Goal: Information Seeking & Learning: Learn about a topic

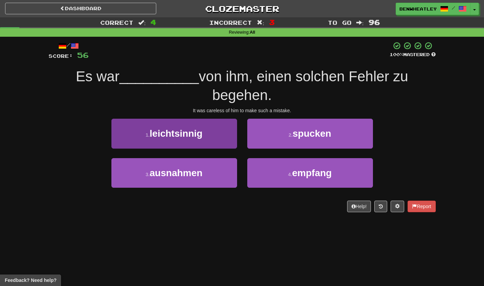
click at [198, 136] on span "leichtsinnig" at bounding box center [176, 133] width 53 height 11
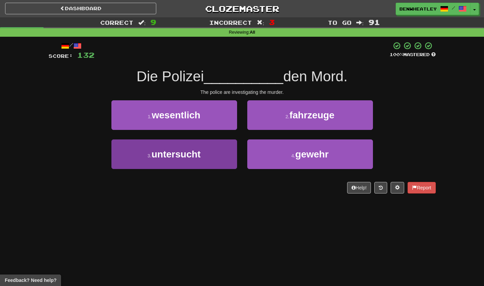
click at [213, 157] on button "3 . untersucht" at bounding box center [174, 154] width 126 height 30
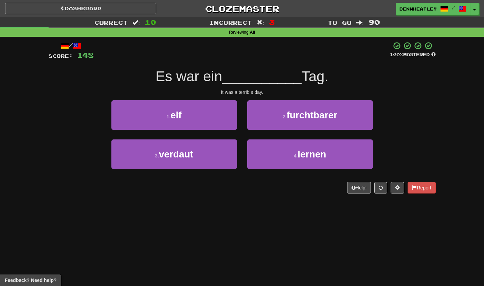
click at [74, 13] on link "Dashboard" at bounding box center [80, 9] width 151 height 12
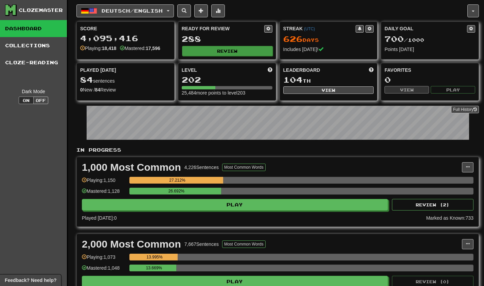
click at [200, 50] on button "Review" at bounding box center [227, 51] width 91 height 10
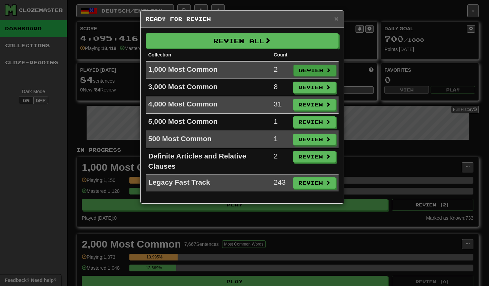
click at [323, 69] on button "Review" at bounding box center [314, 71] width 43 height 12
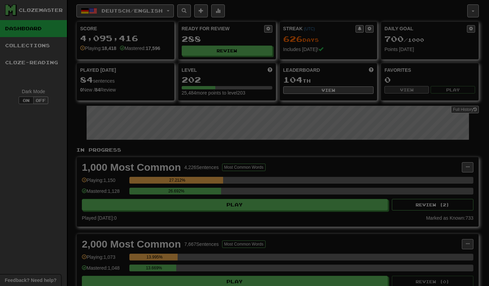
select select "***"
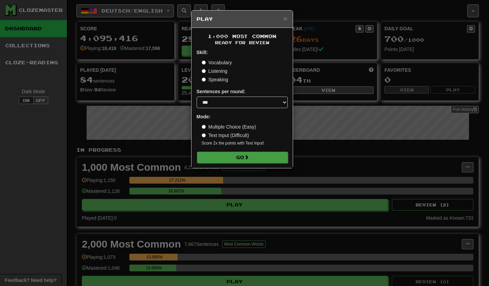
click at [260, 156] on button "Go" at bounding box center [242, 157] width 91 height 12
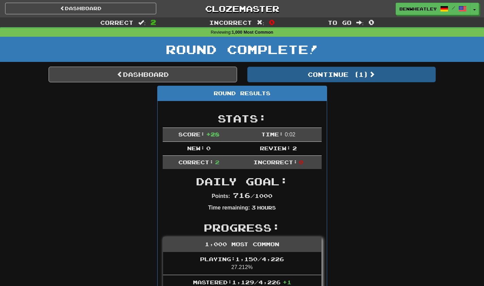
click at [289, 68] on button "Continue ( 1 )" at bounding box center [341, 75] width 188 height 16
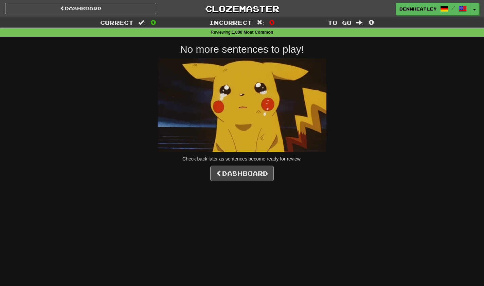
click at [255, 171] on link "Dashboard" at bounding box center [241, 173] width 63 height 16
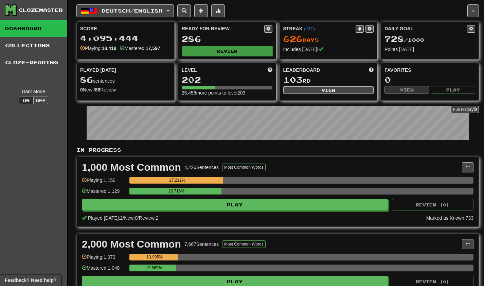
click at [216, 49] on button "Review" at bounding box center [227, 51] width 91 height 10
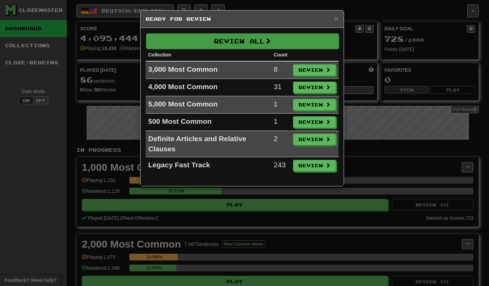
click at [229, 37] on button "Review All" at bounding box center [242, 41] width 193 height 16
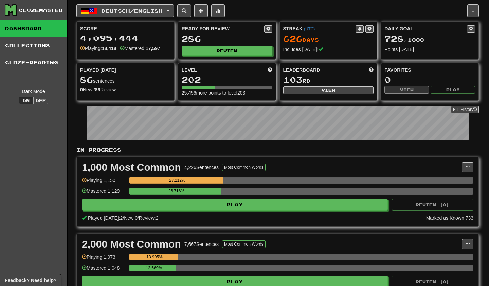
select select "***"
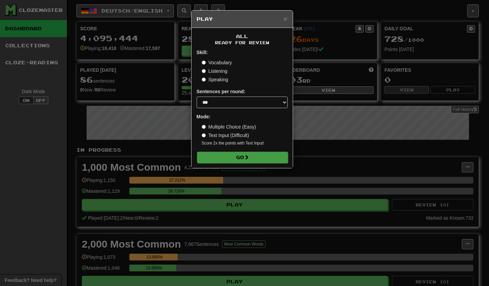
click at [213, 157] on button "Go" at bounding box center [242, 157] width 91 height 12
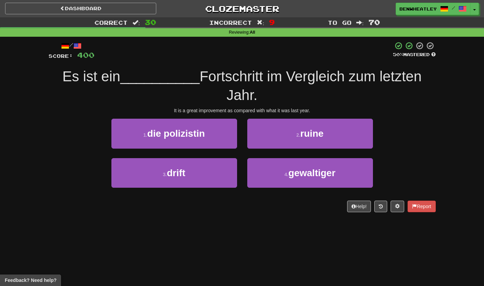
click at [117, 7] on link "Dashboard" at bounding box center [80, 9] width 151 height 12
